Goal: Check status: Check status

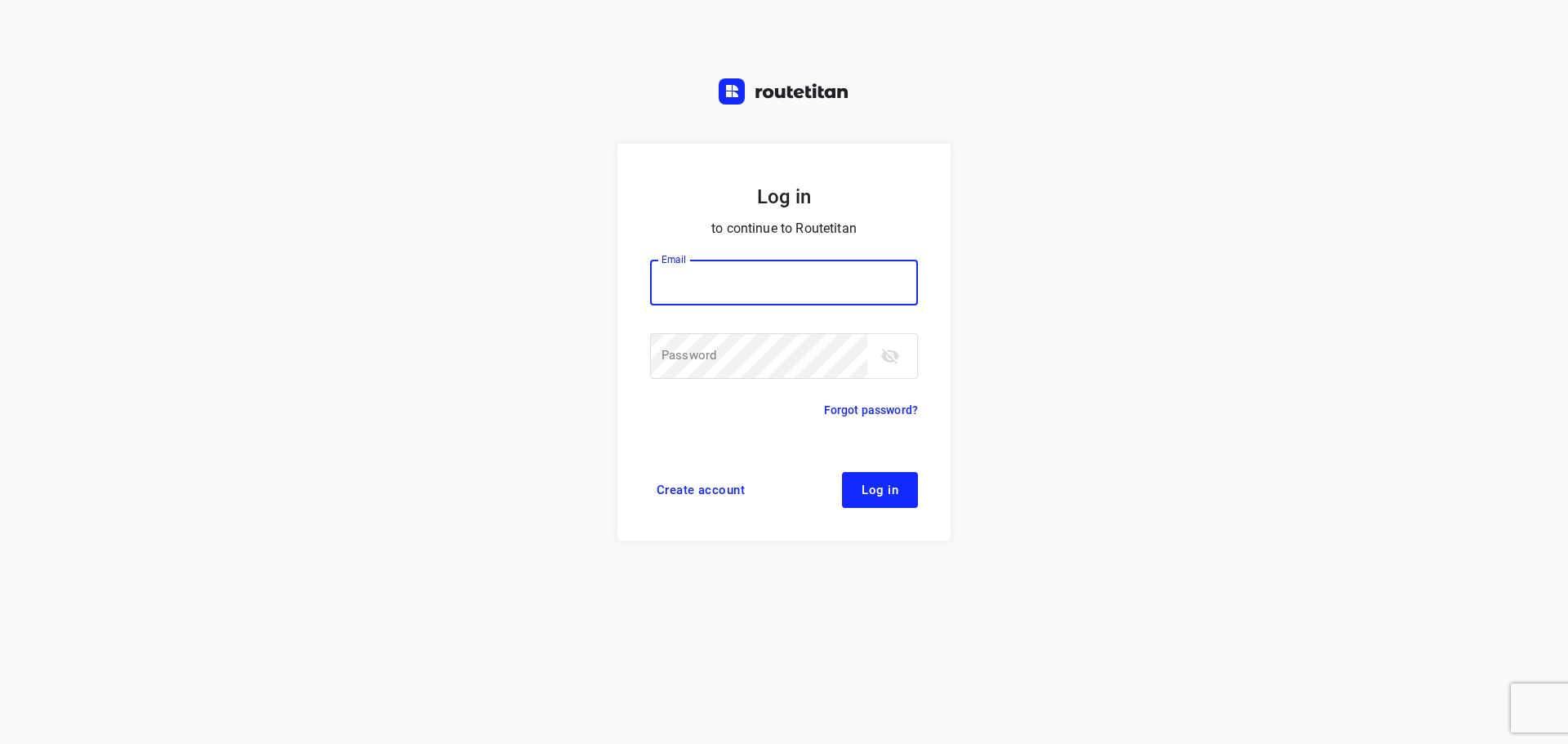
click at [728, 269] on input "email" at bounding box center [784, 282] width 268 height 46
type input "remco@fruitopjewerk.nl"
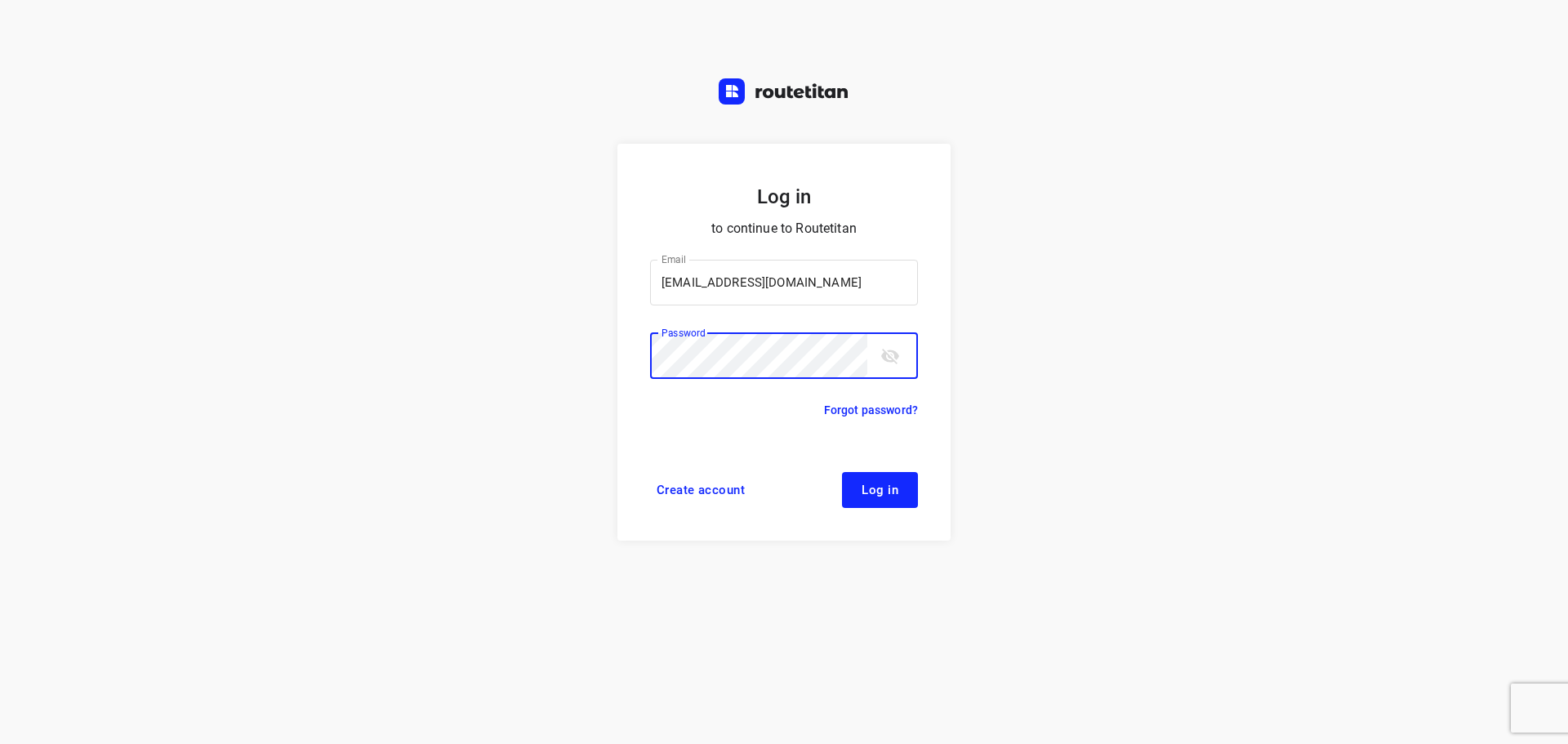
click at [842, 473] on button "Log in" at bounding box center [879, 491] width 76 height 36
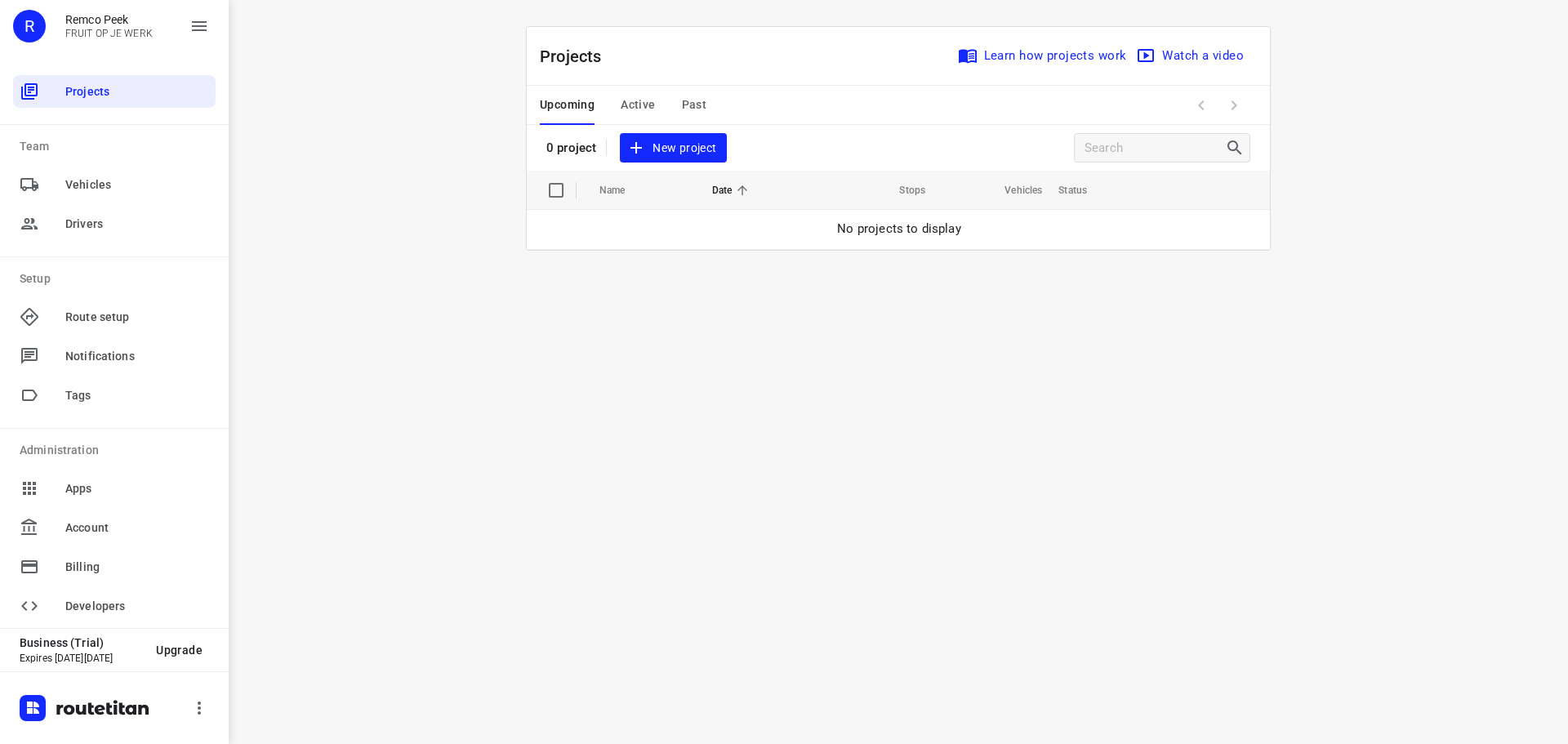
click at [705, 111] on span "Past" at bounding box center [694, 105] width 25 height 21
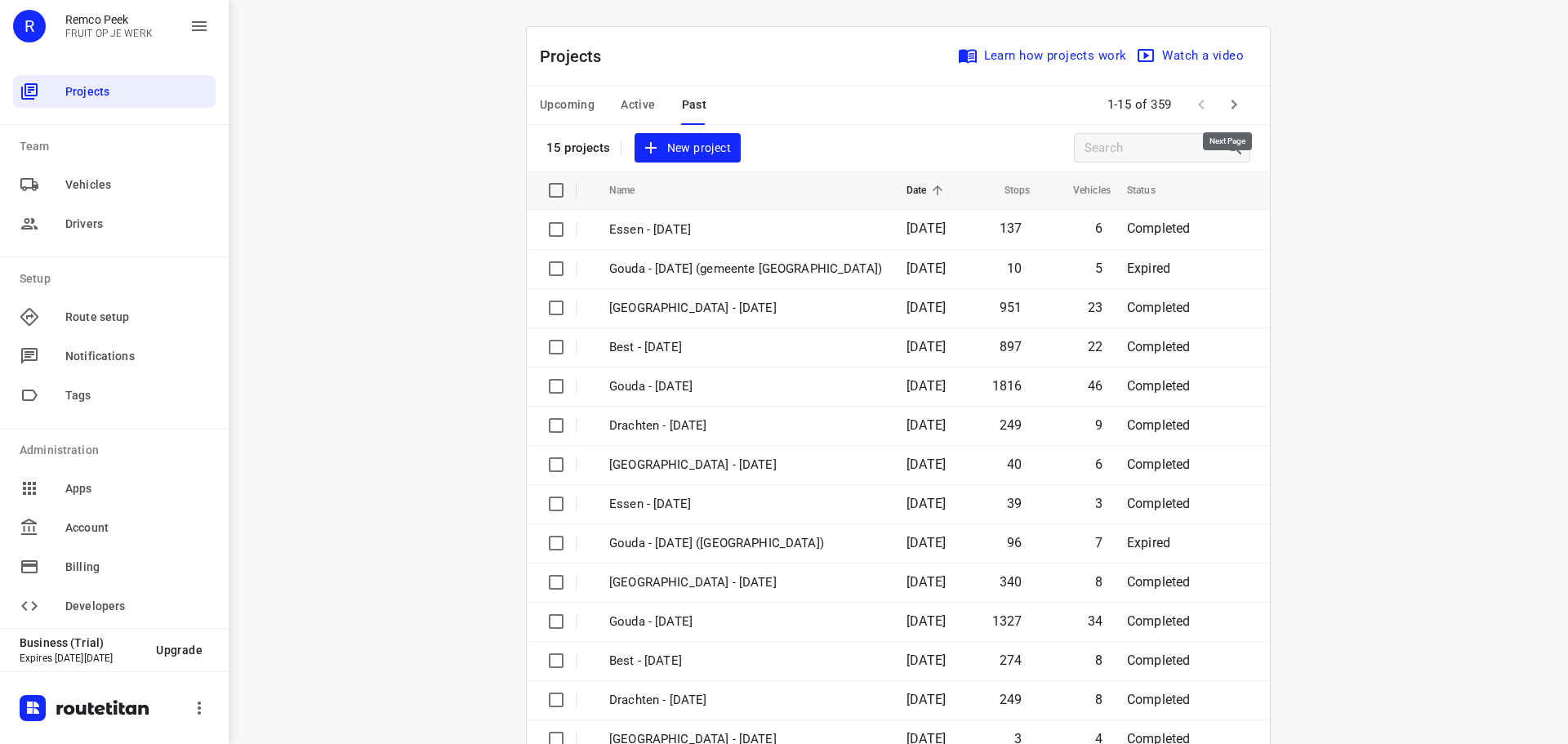
click at [1225, 108] on icon "button" at bounding box center [1233, 104] width 20 height 20
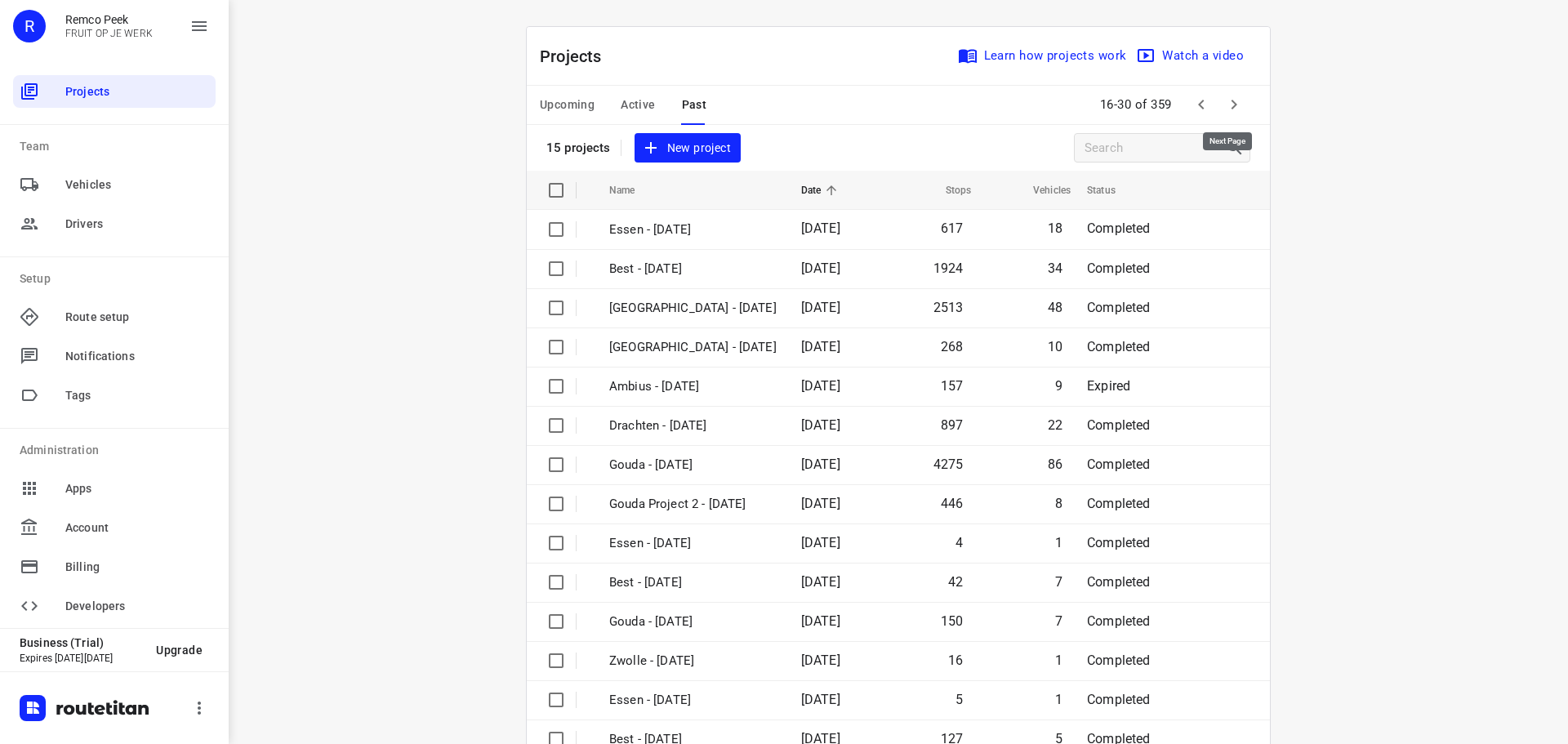
click at [1225, 108] on icon "button" at bounding box center [1233, 104] width 20 height 20
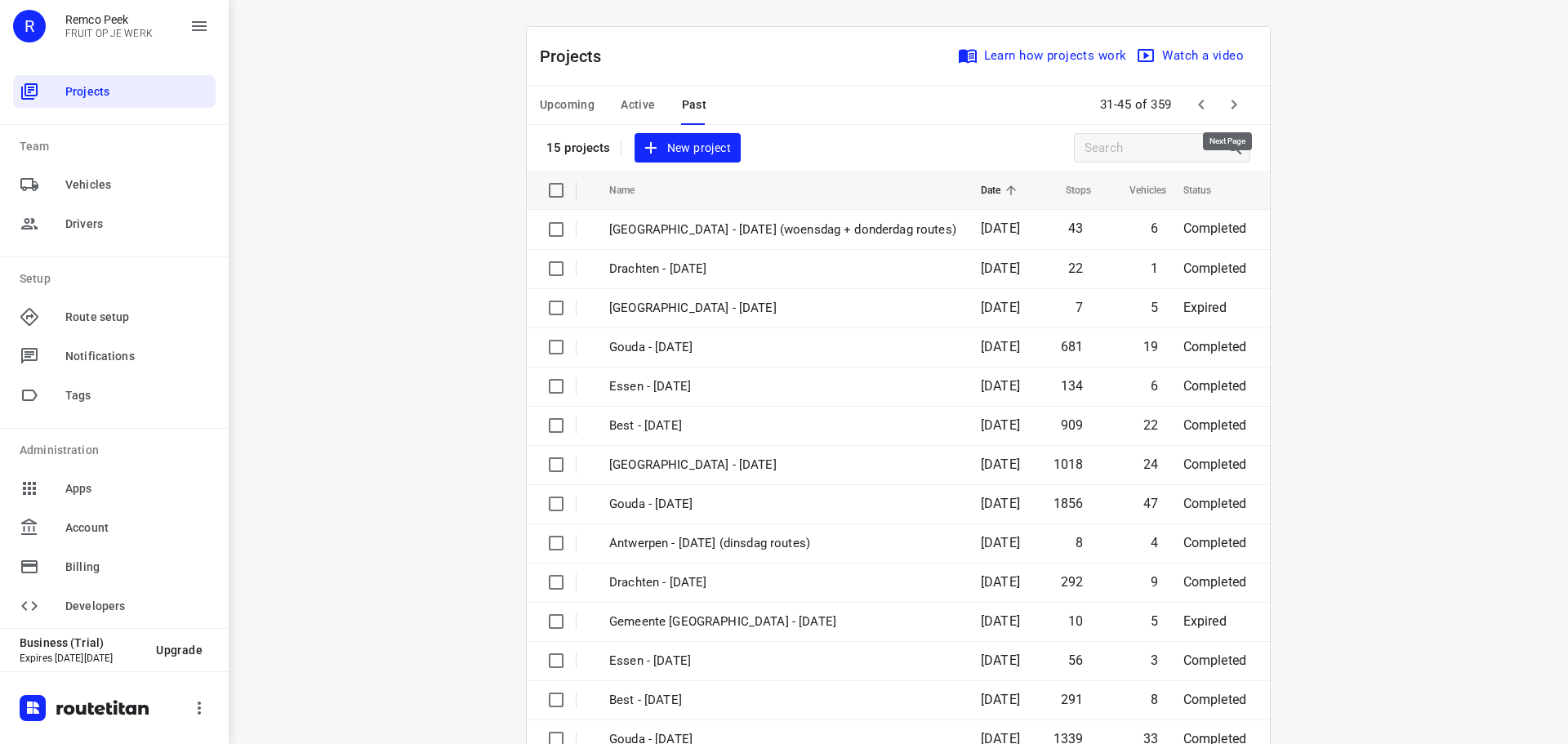
click at [1231, 110] on icon "button" at bounding box center [1233, 104] width 20 height 20
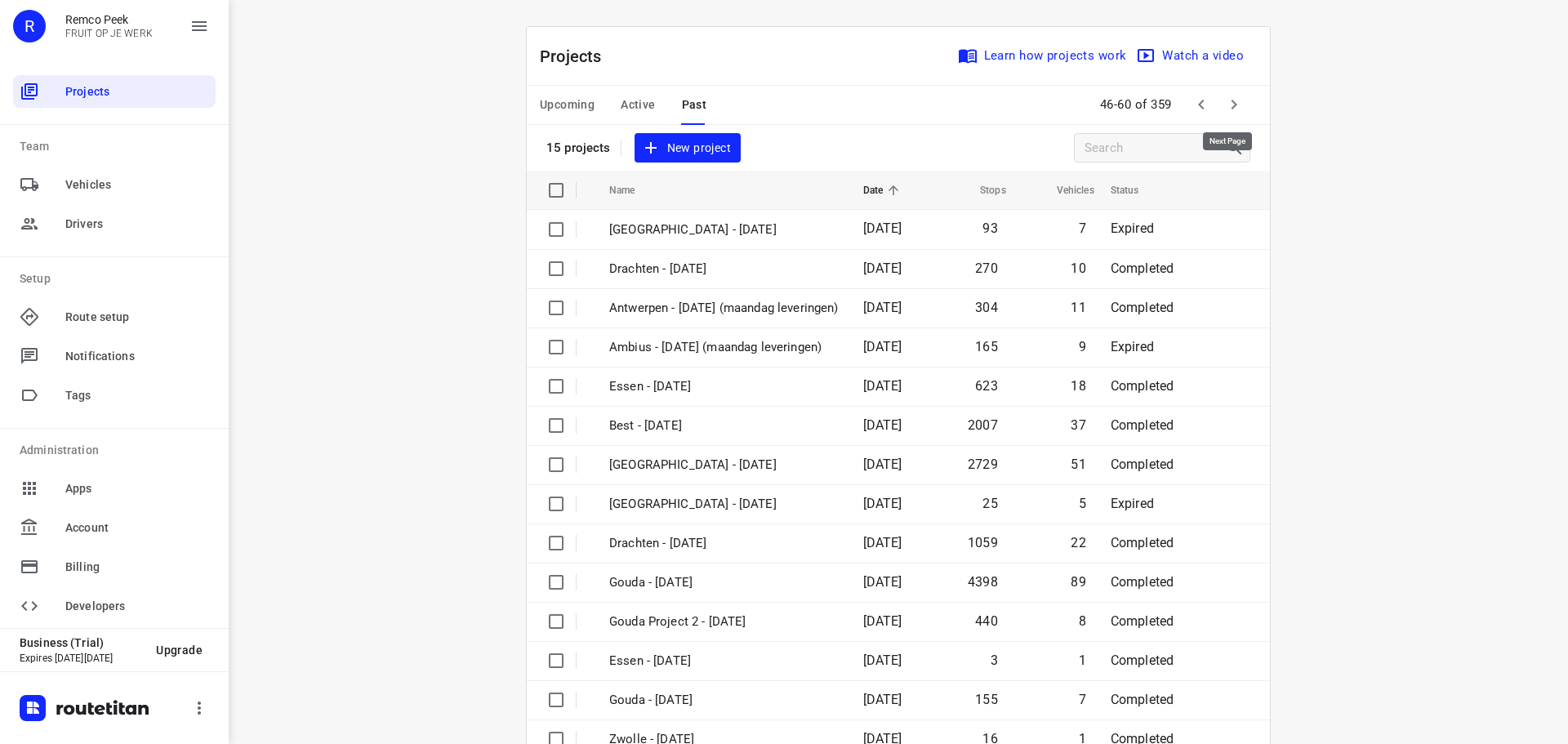
click at [1231, 110] on icon "button" at bounding box center [1233, 104] width 20 height 20
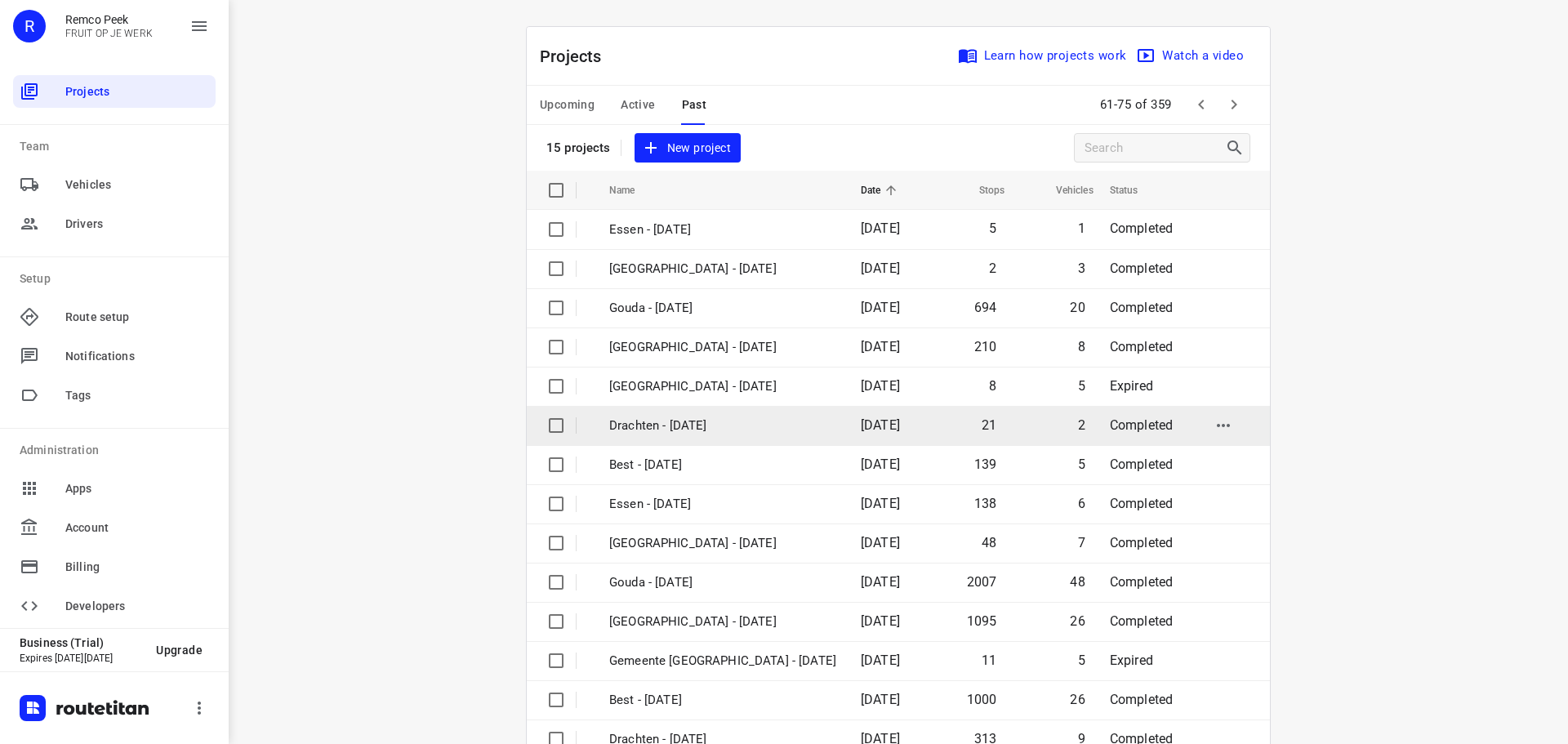
scroll to position [82, 0]
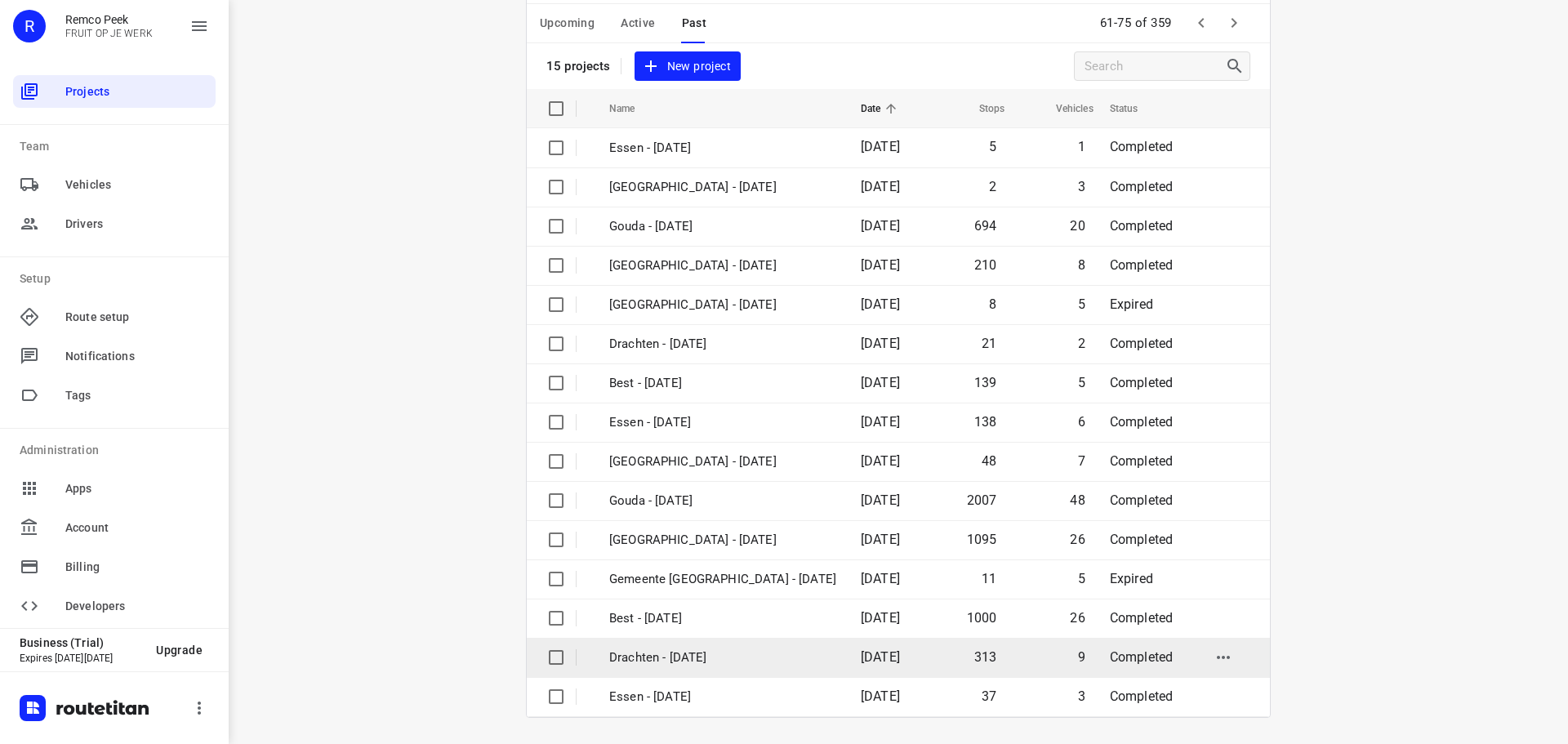
click at [717, 661] on p "Drachten - [DATE]" at bounding box center [722, 658] width 227 height 19
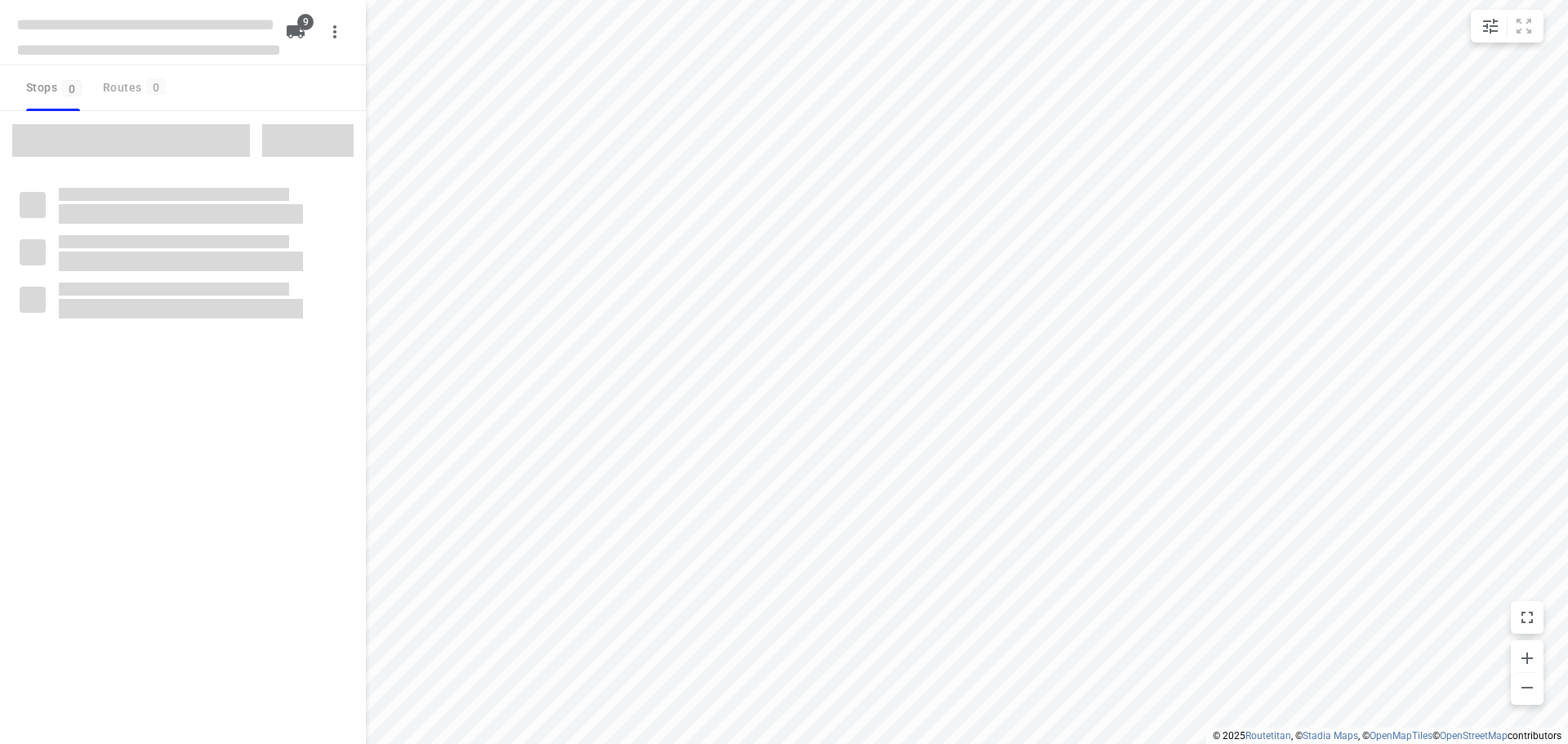
type input "distance"
checkbox input "true"
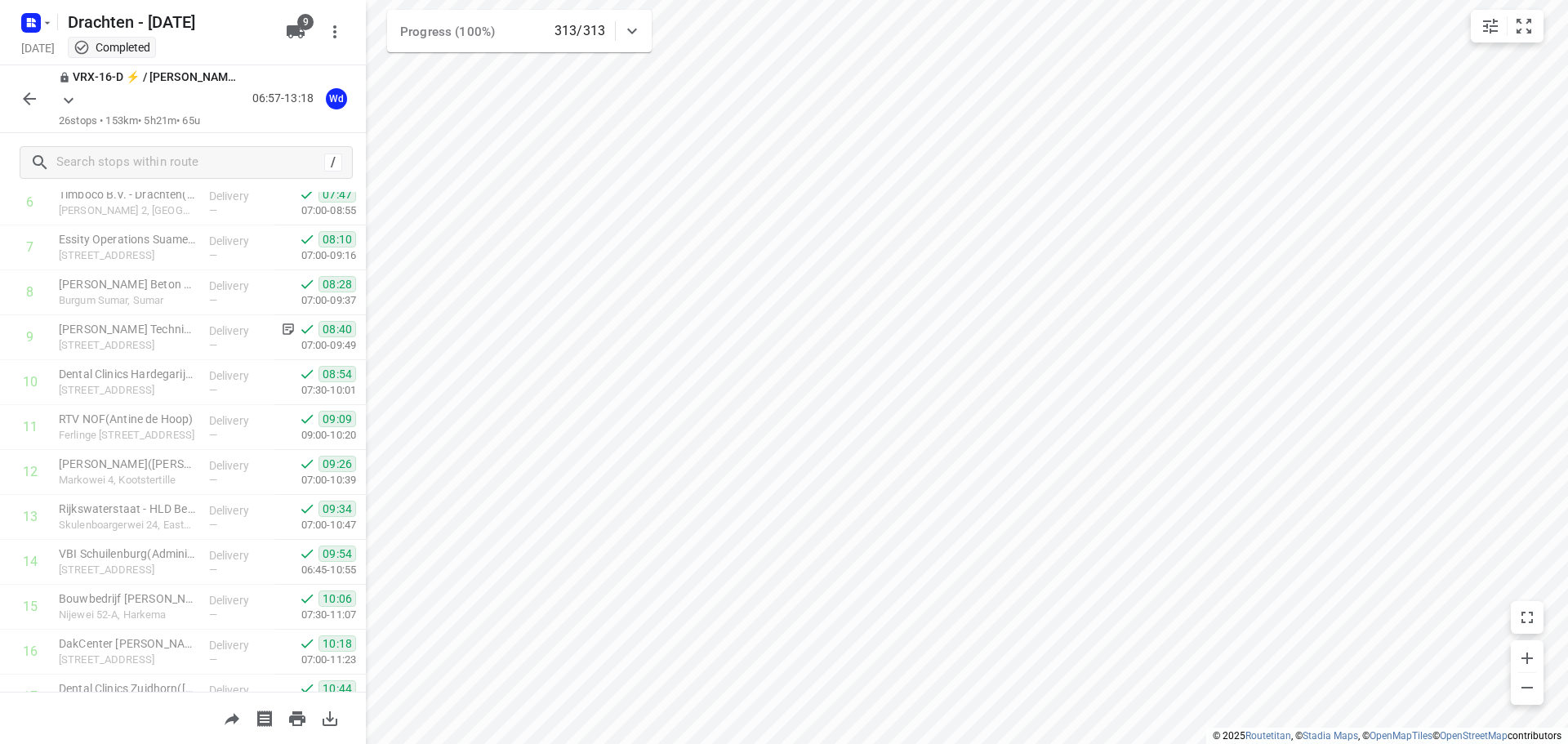
scroll to position [305, 0]
